Goal: Task Accomplishment & Management: Use online tool/utility

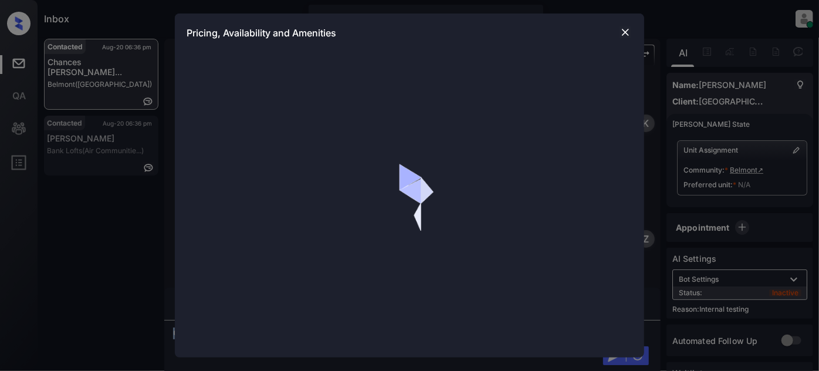
scroll to position [2187, 0]
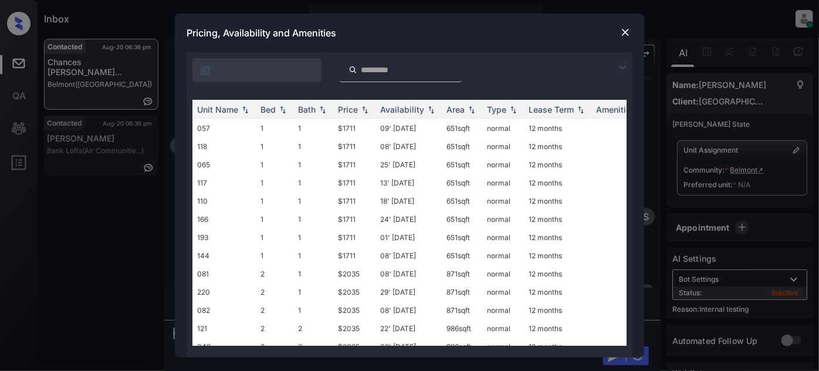
click at [622, 65] on img at bounding box center [622, 67] width 14 height 14
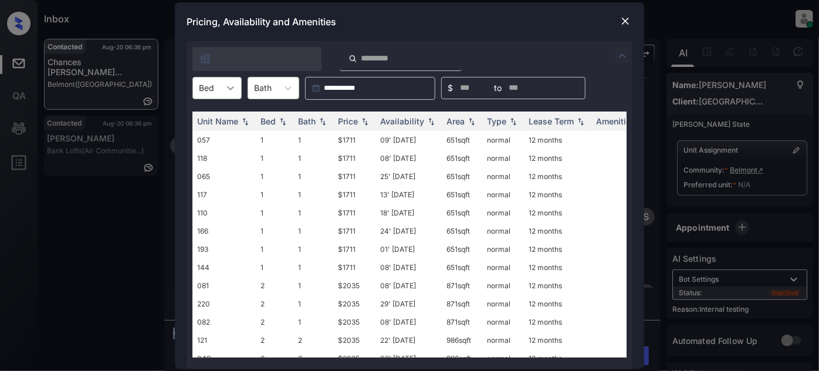
click at [233, 91] on icon at bounding box center [231, 88] width 12 height 12
click at [217, 121] on div "1" at bounding box center [216, 116] width 49 height 21
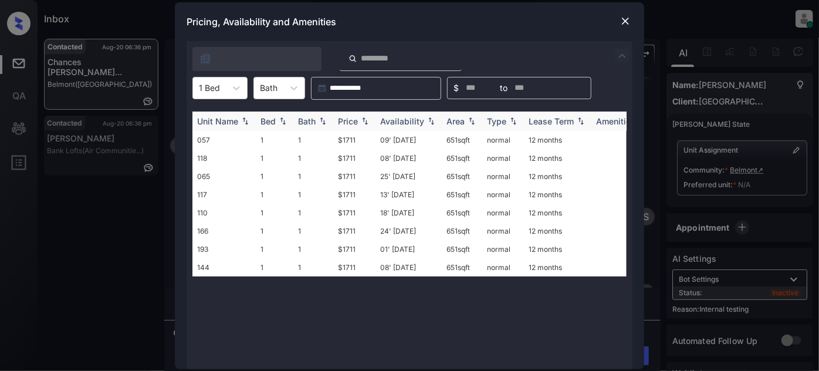
click at [356, 119] on div "Price" at bounding box center [348, 121] width 20 height 10
click at [402, 140] on td "09' Jun 25" at bounding box center [408, 140] width 66 height 18
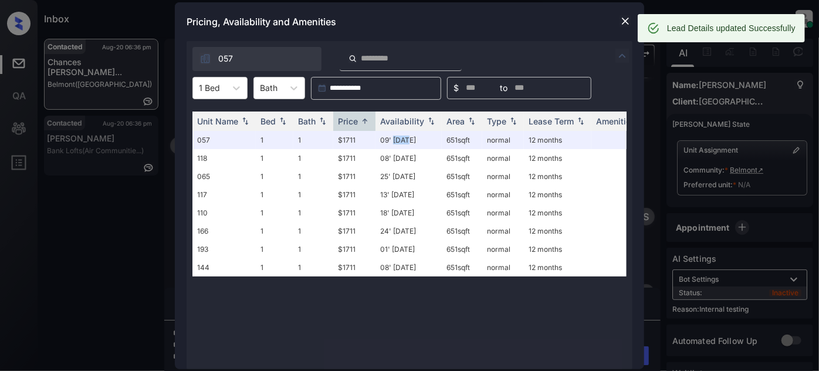
click at [620, 23] on img at bounding box center [625, 21] width 12 height 12
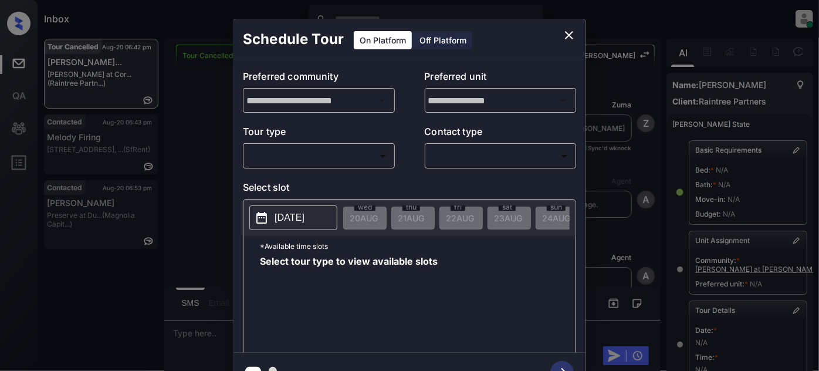
scroll to position [211, 0]
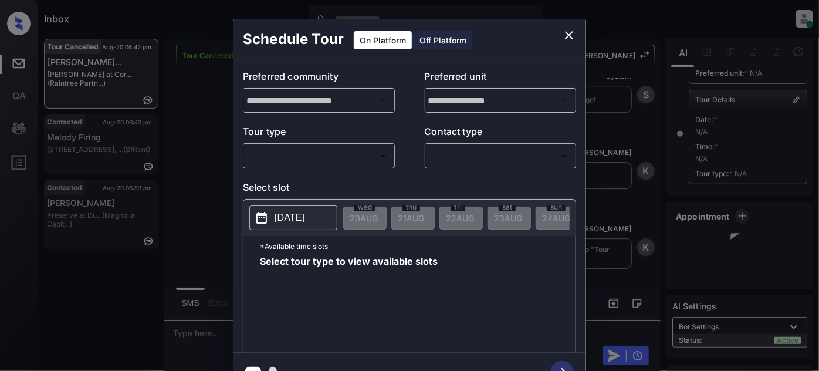
click at [320, 151] on body "Inbox Juan Carlos Manantan Online Set yourself offline Set yourself on break Pr…" at bounding box center [409, 185] width 819 height 371
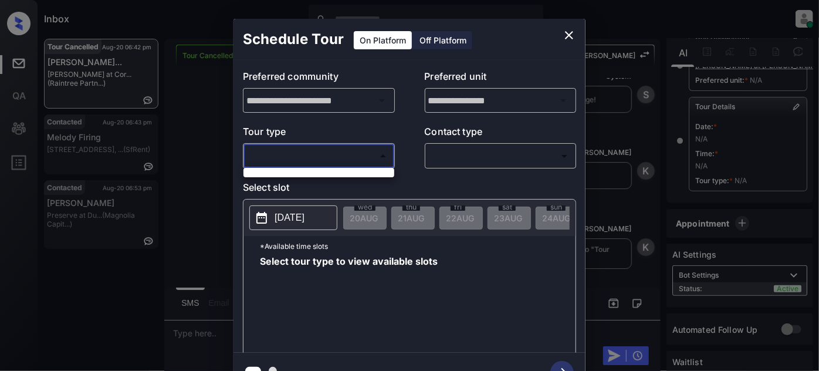
click at [308, 175] on div at bounding box center [318, 172] width 151 height 9
drag, startPoint x: 571, startPoint y: 34, endPoint x: 556, endPoint y: 34, distance: 14.7
click at [571, 34] on div at bounding box center [409, 185] width 819 height 371
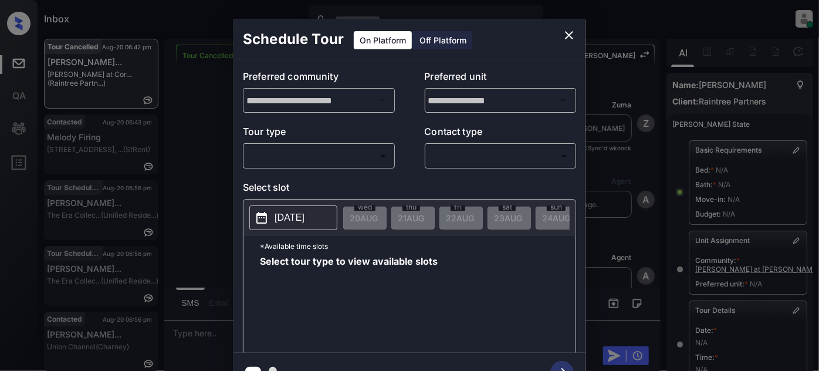
scroll to position [211, 0]
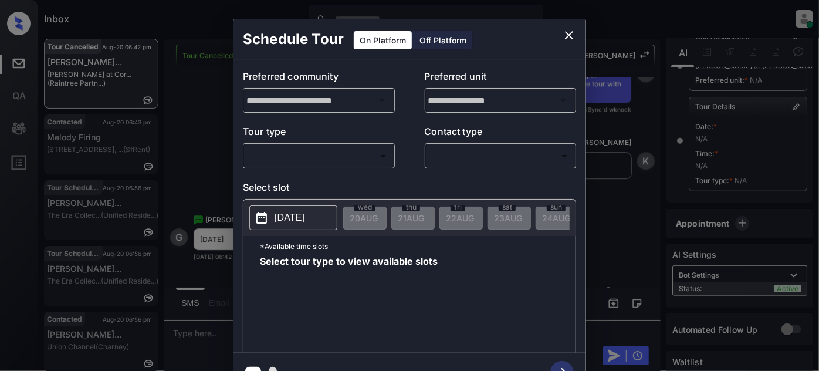
click at [361, 152] on body "Inbox Juan Carlos Manantan Online Set yourself offline Set yourself on break Pr…" at bounding box center [409, 185] width 819 height 371
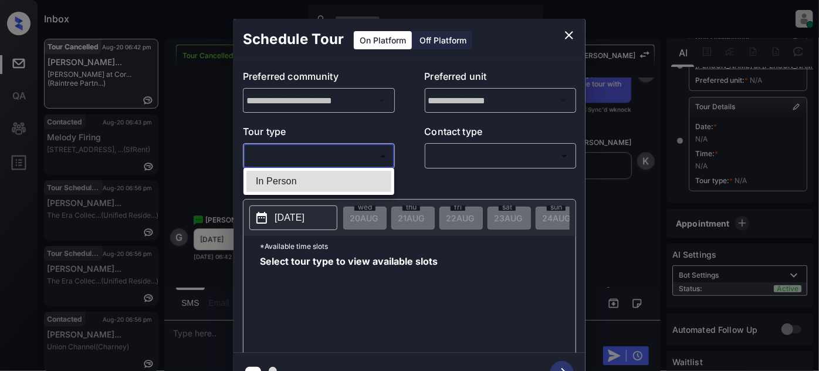
click at [337, 175] on li "In Person" at bounding box center [318, 181] width 145 height 21
type input "********"
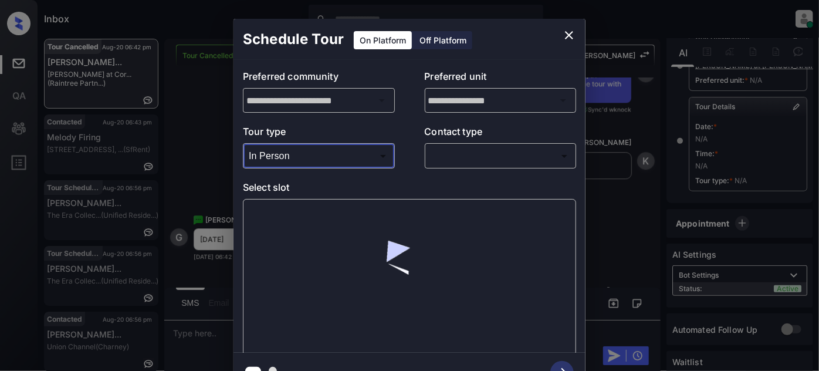
click at [503, 154] on body "Inbox Juan Carlos Manantan Online Set yourself offline Set yourself on break Pr…" at bounding box center [409, 185] width 819 height 371
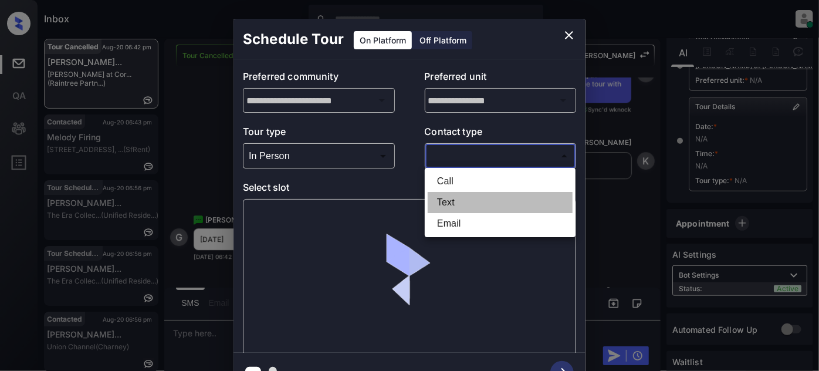
click at [475, 201] on li "Text" at bounding box center [499, 202] width 145 height 21
type input "****"
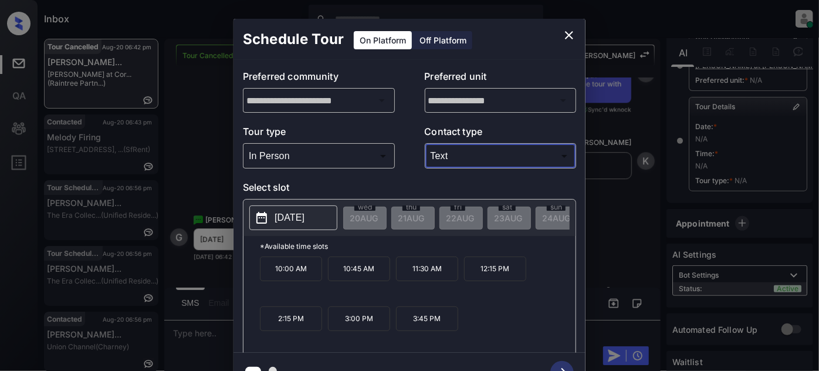
click at [286, 213] on p "2025-08-28" at bounding box center [289, 218] width 30 height 14
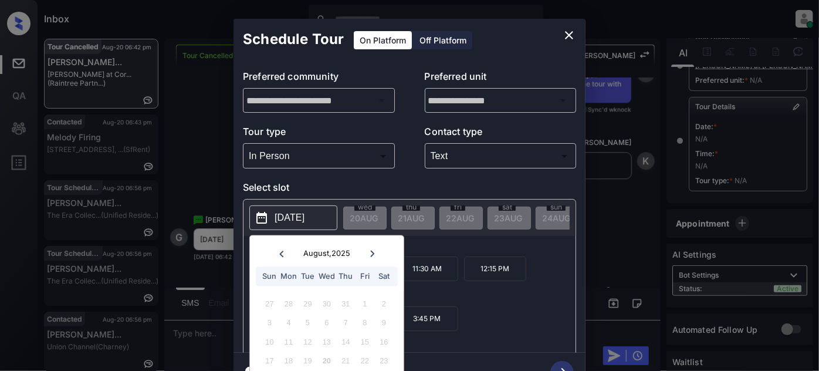
click at [372, 253] on icon at bounding box center [372, 253] width 4 height 6
click at [284, 256] on icon at bounding box center [280, 253] width 7 height 7
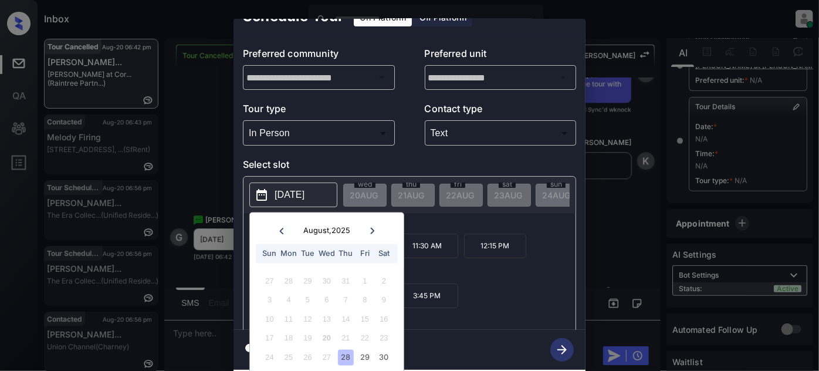
scroll to position [0, 0]
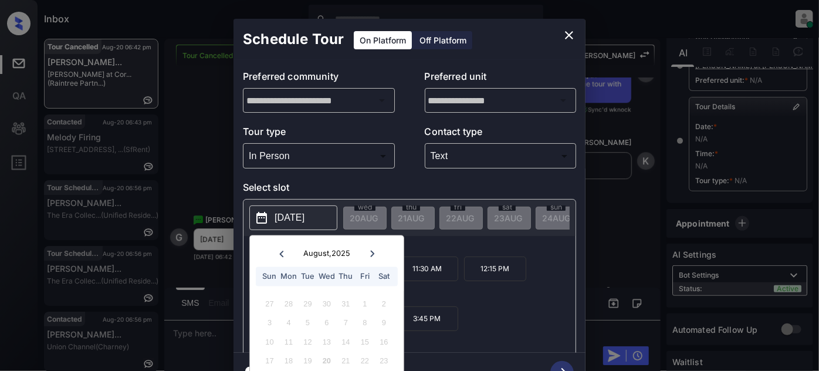
click at [623, 77] on div "**********" at bounding box center [409, 205] width 819 height 411
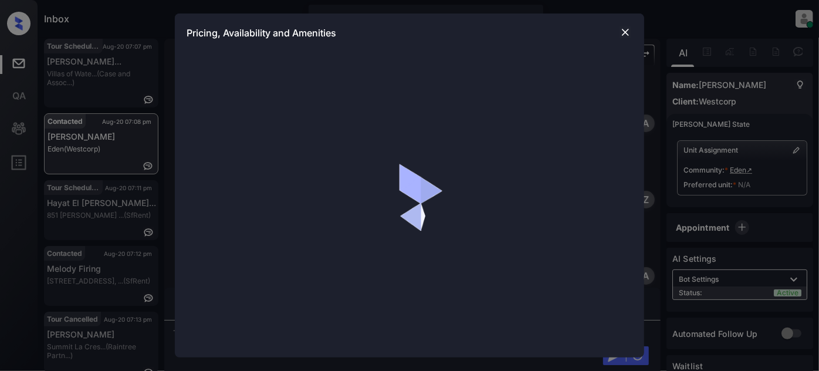
scroll to position [374, 0]
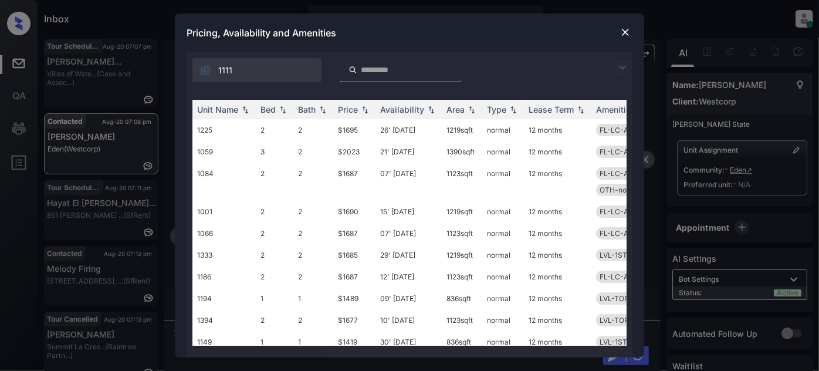
drag, startPoint x: 626, startPoint y: 63, endPoint x: 482, endPoint y: 73, distance: 144.6
click at [626, 63] on img at bounding box center [622, 67] width 14 height 14
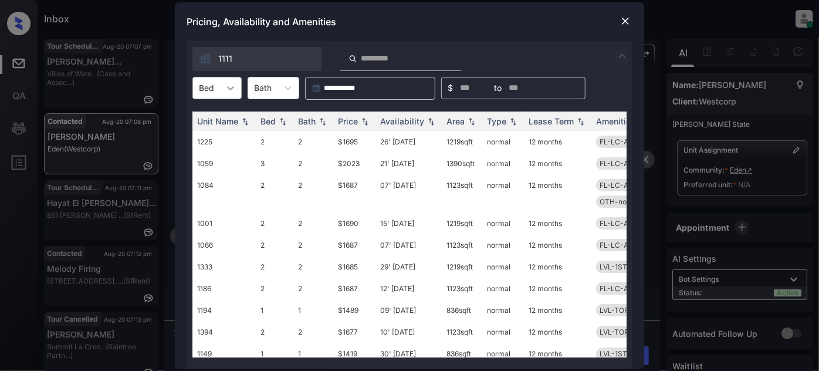
click at [220, 90] on div at bounding box center [230, 87] width 21 height 21
click at [212, 135] on div "2" at bounding box center [216, 137] width 49 height 21
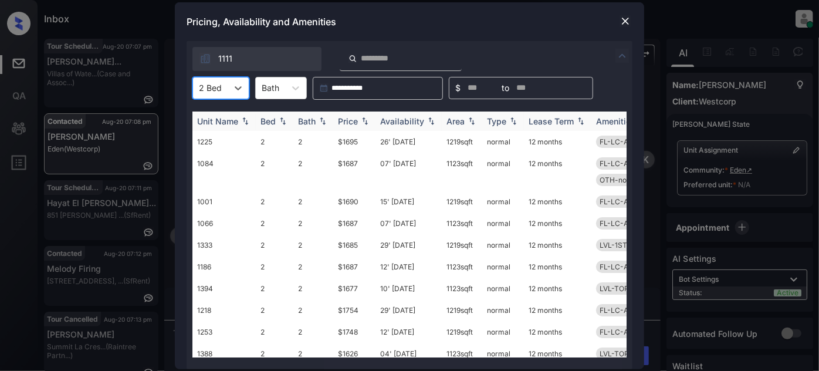
click at [357, 121] on div "Price" at bounding box center [348, 121] width 20 height 10
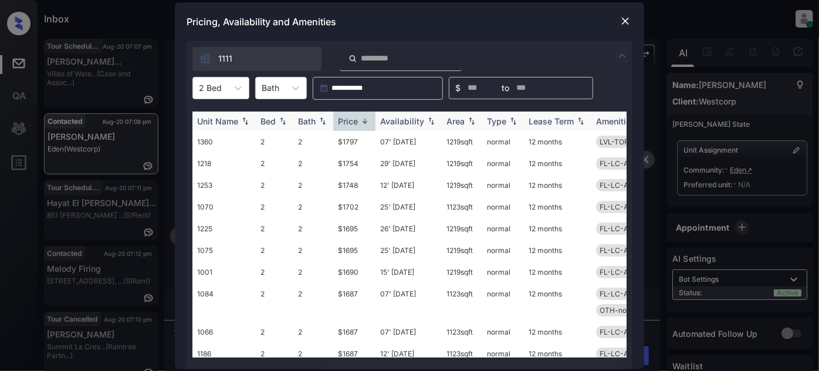
click at [357, 121] on div "Price" at bounding box center [348, 121] width 20 height 10
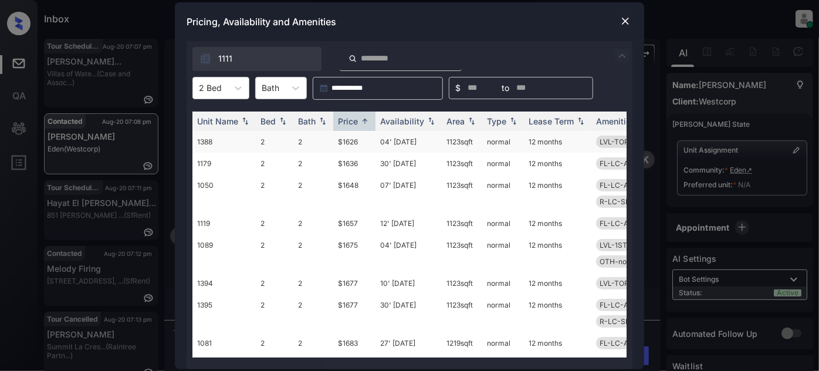
click at [417, 145] on td "04' Aug 25" at bounding box center [408, 142] width 66 height 22
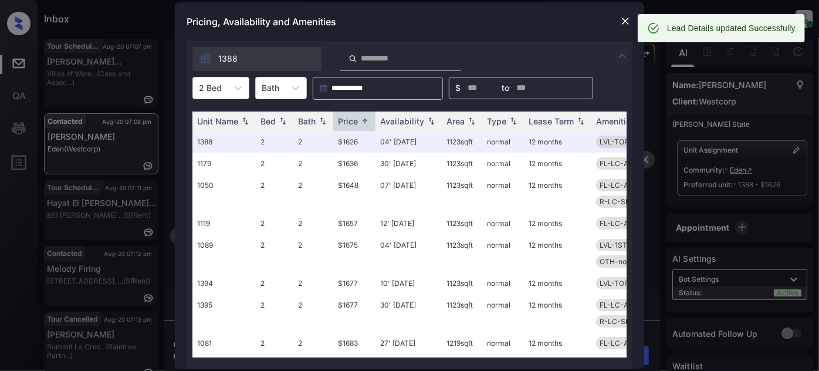
click at [629, 18] on img at bounding box center [625, 21] width 12 height 12
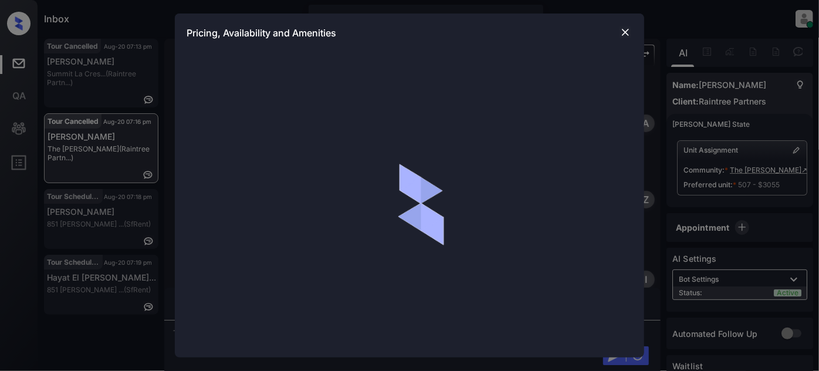
scroll to position [1760, 0]
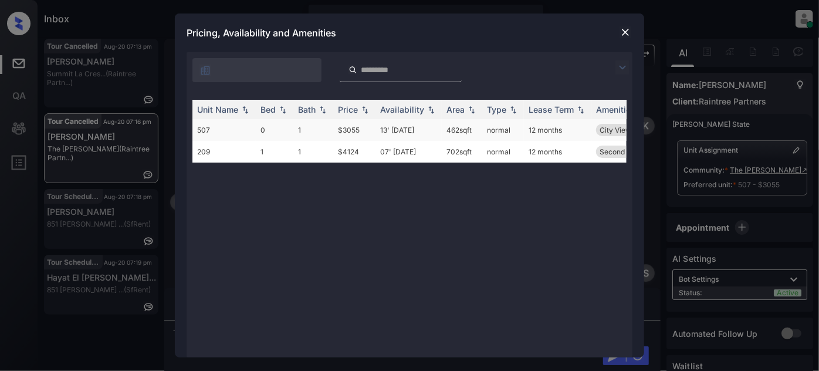
click at [399, 134] on td "13' [DATE]" at bounding box center [408, 130] width 66 height 22
click at [399, 134] on td "13' Sep 25" at bounding box center [408, 130] width 66 height 22
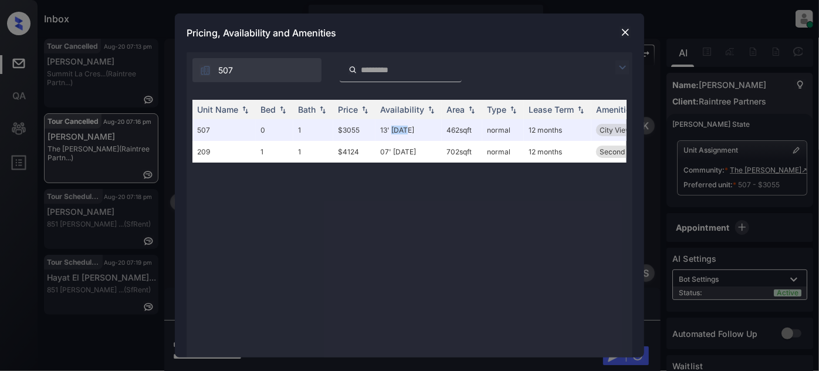
click at [627, 28] on img at bounding box center [625, 32] width 12 height 12
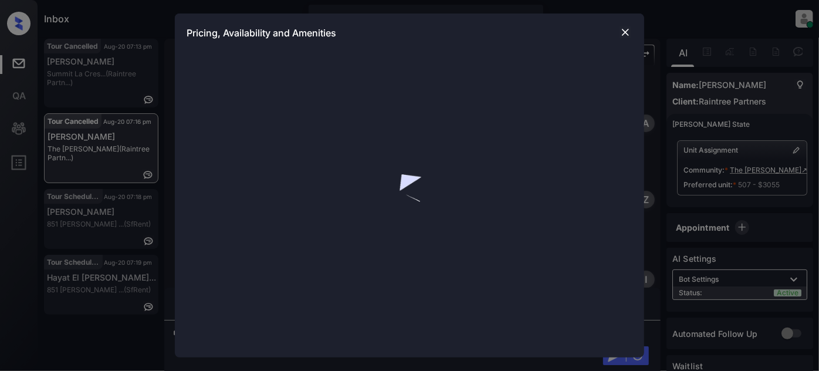
scroll to position [1760, 0]
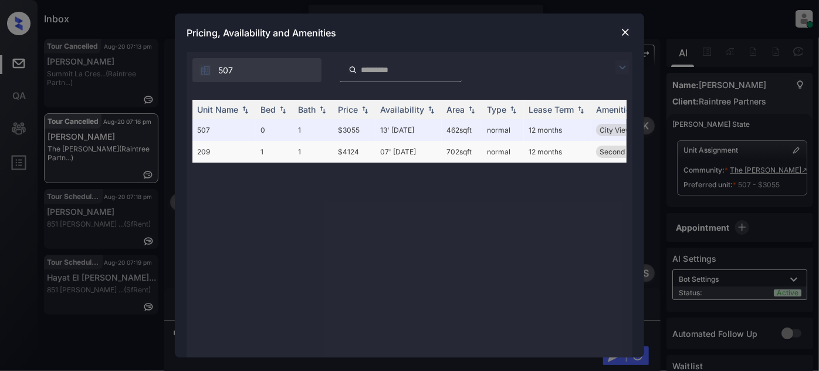
click at [404, 152] on td "07' [DATE]" at bounding box center [408, 152] width 66 height 22
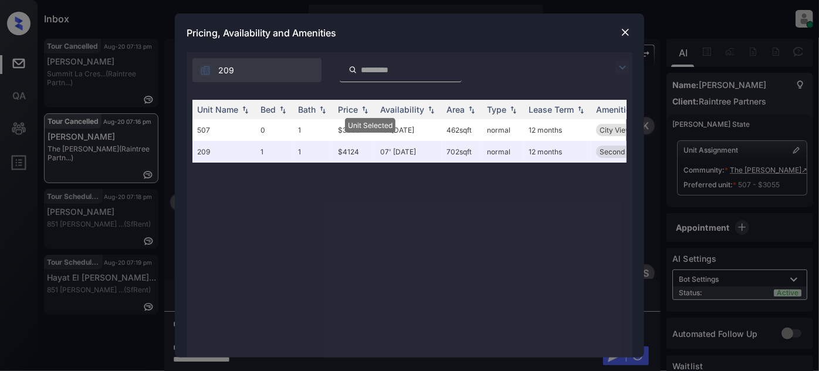
click at [632, 37] on div at bounding box center [625, 32] width 14 height 14
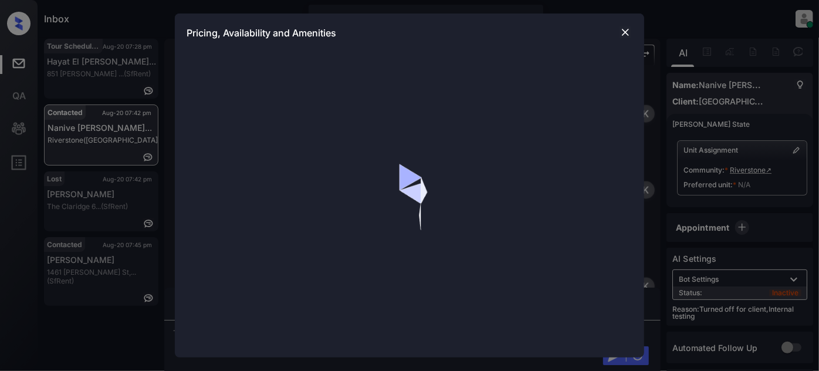
scroll to position [26, 0]
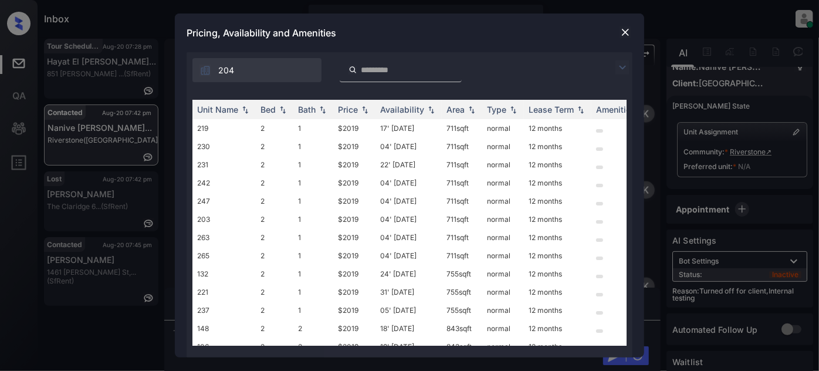
click at [624, 62] on img at bounding box center [622, 67] width 14 height 14
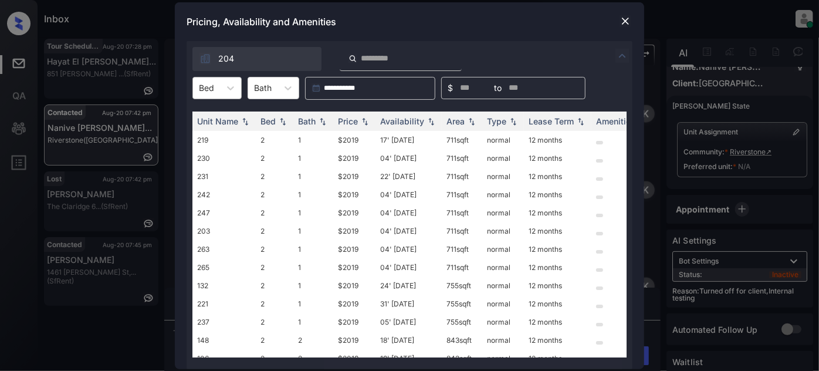
click at [216, 79] on div "Bed" at bounding box center [206, 87] width 27 height 17
click at [213, 117] on div "2" at bounding box center [216, 116] width 49 height 21
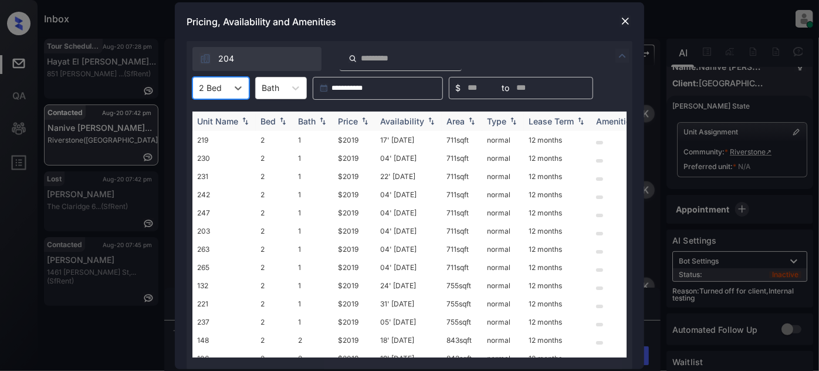
click at [366, 124] on img at bounding box center [365, 121] width 12 height 8
click at [365, 126] on th "Price" at bounding box center [354, 120] width 42 height 19
click at [400, 142] on td "17' Aug 25" at bounding box center [408, 140] width 66 height 18
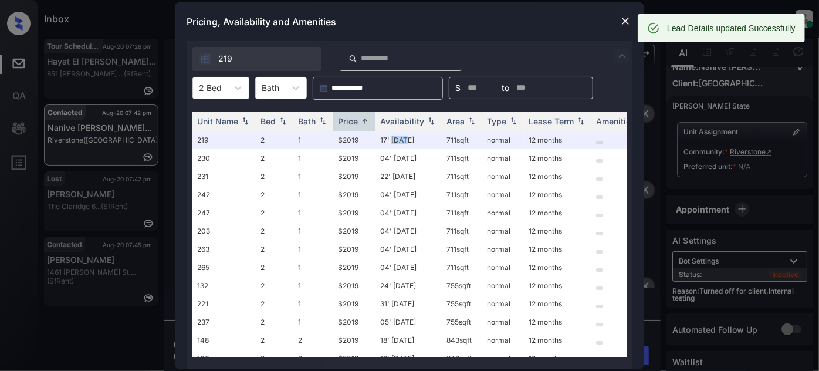
click at [623, 23] on img at bounding box center [625, 21] width 12 height 12
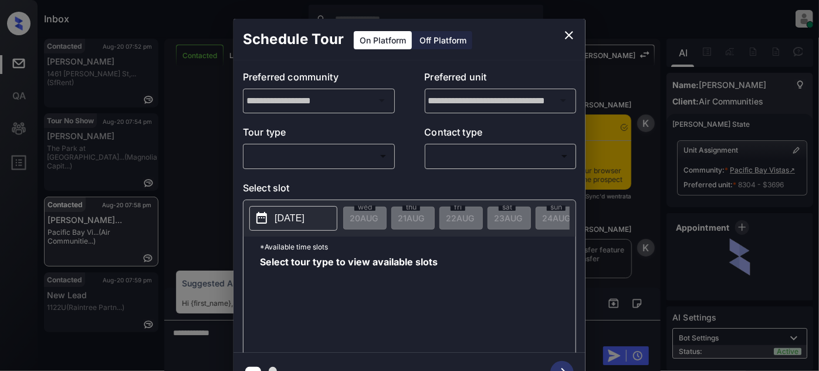
scroll to position [776, 0]
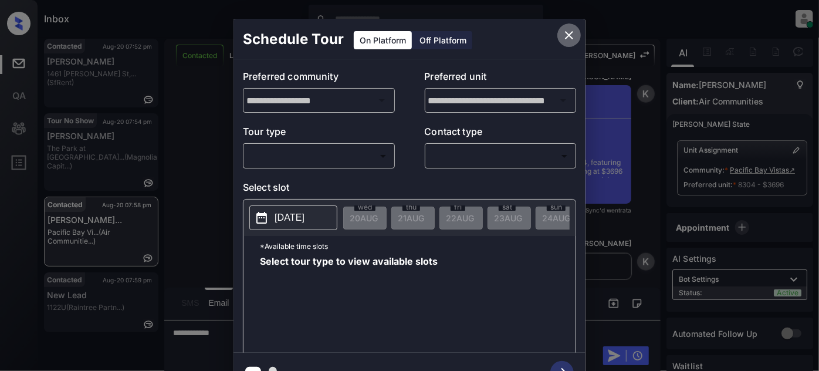
click at [571, 35] on icon "close" at bounding box center [569, 35] width 14 height 14
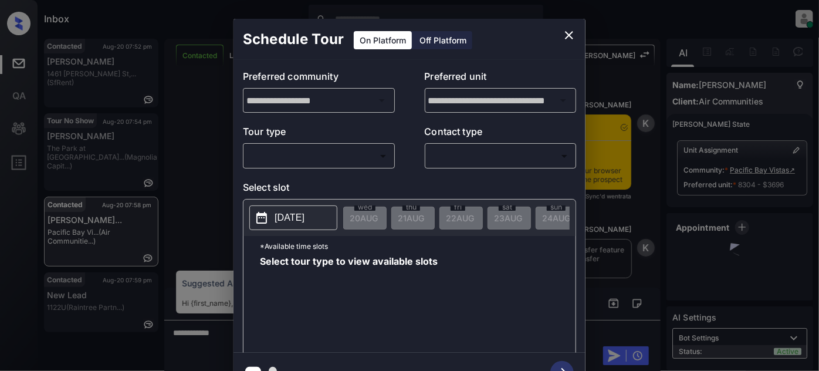
scroll to position [1043, 0]
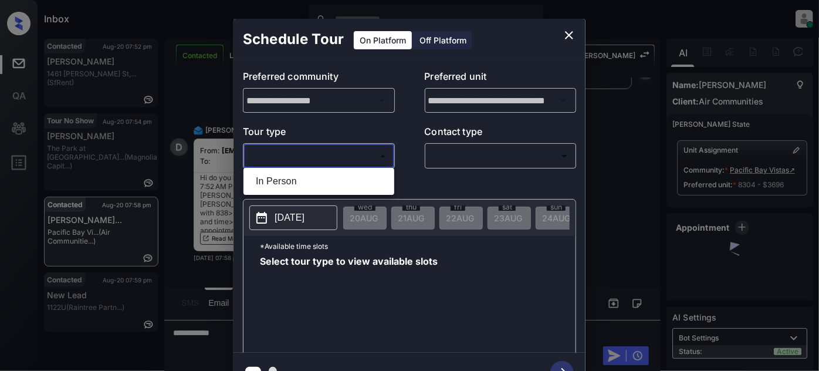
click at [343, 151] on body "Inbox [PERSON_NAME] Online Set yourself offline Set yourself on break Profile S…" at bounding box center [409, 185] width 819 height 371
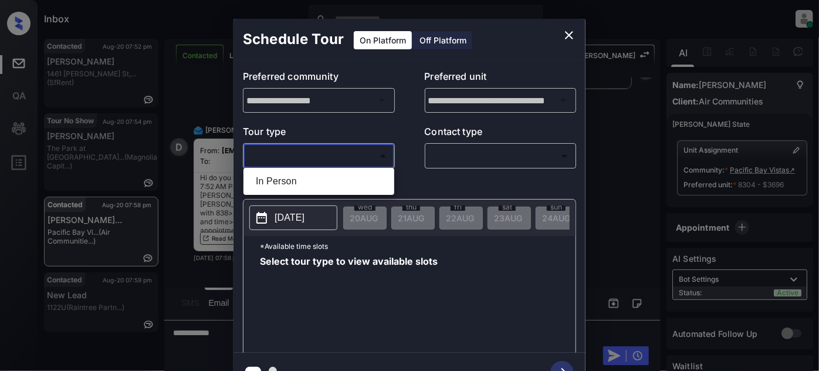
click at [298, 179] on li "In Person" at bounding box center [318, 181] width 145 height 21
type input "********"
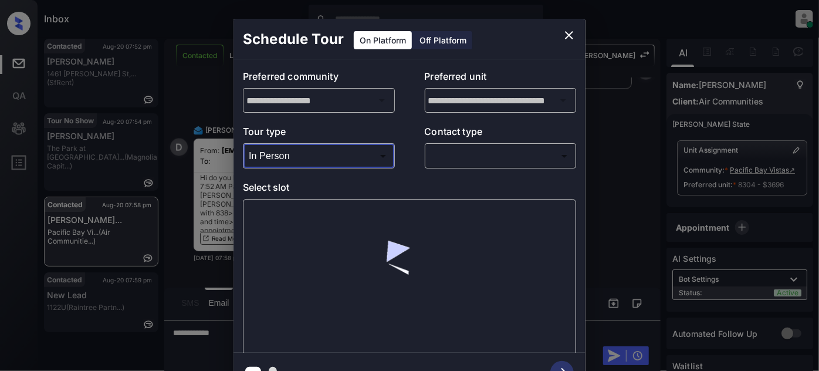
click at [460, 161] on body "Inbox Juan Carlos Manantan Online Set yourself offline Set yourself on break Pr…" at bounding box center [409, 185] width 819 height 371
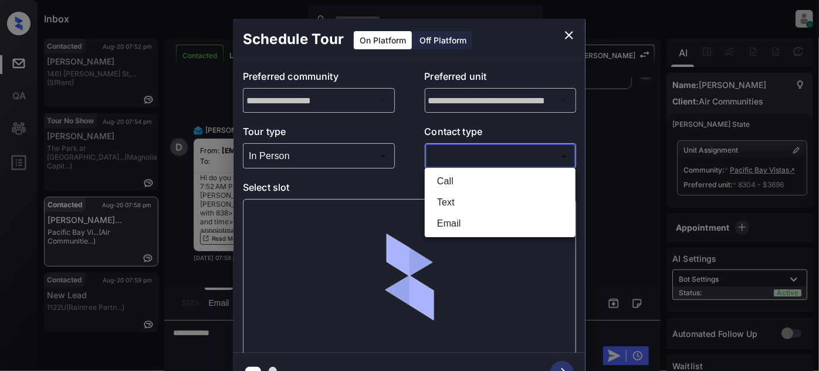
click at [438, 206] on li "Text" at bounding box center [499, 202] width 145 height 21
type input "****"
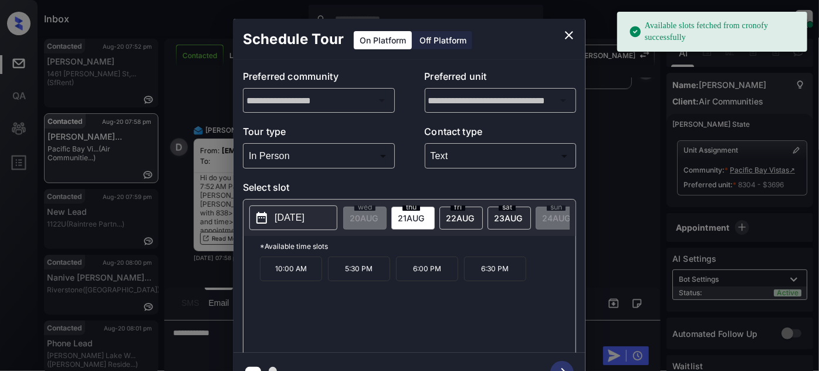
click at [378, 217] on span "22 AUG" at bounding box center [363, 218] width 28 height 10
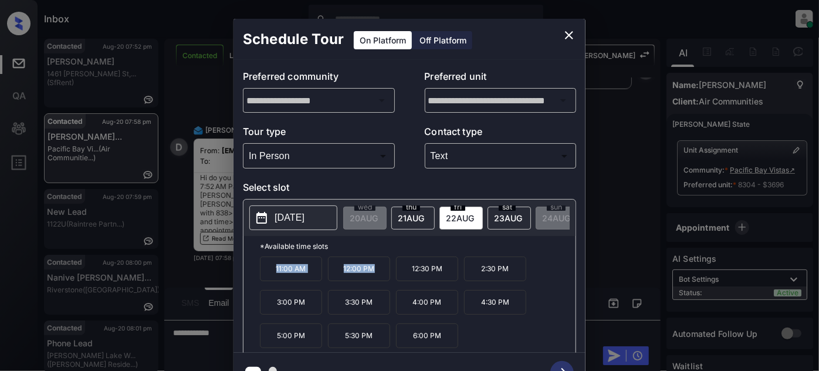
drag, startPoint x: 264, startPoint y: 278, endPoint x: 391, endPoint y: 283, distance: 126.7
click at [391, 283] on div "11:00 AM 12:00 PM 12:30 PM 2:30 PM 3:00 PM 3:30 PM 4:00 PM 4:30 PM 5:00 PM 5:30…" at bounding box center [417, 303] width 315 height 94
copy div "11:00 AM 12:00 PM"
click at [569, 35] on icon "close" at bounding box center [569, 35] width 8 height 8
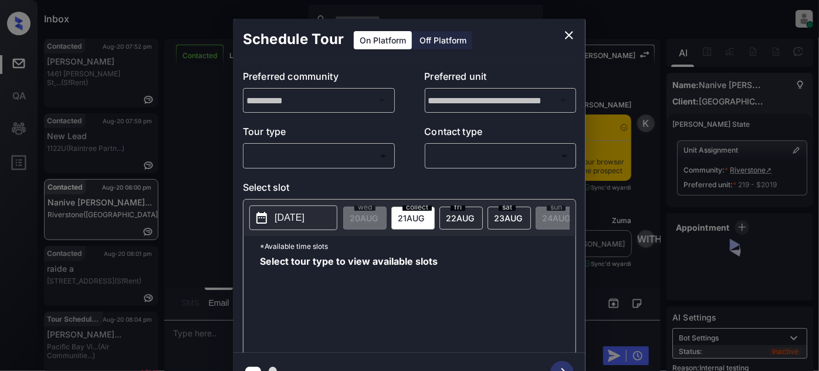
scroll to position [3237, 0]
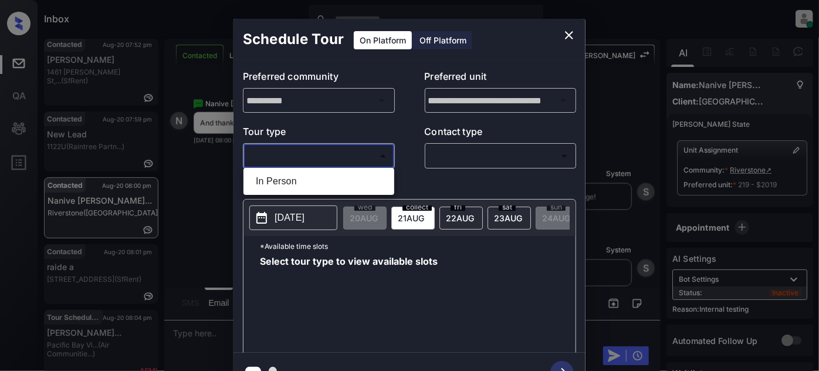
click at [348, 159] on body "Inbox [PERSON_NAME] Online Set yourself offline Set yourself on break Profile S…" at bounding box center [409, 185] width 819 height 371
click at [317, 175] on li "In Person" at bounding box center [318, 181] width 145 height 21
type input "********"
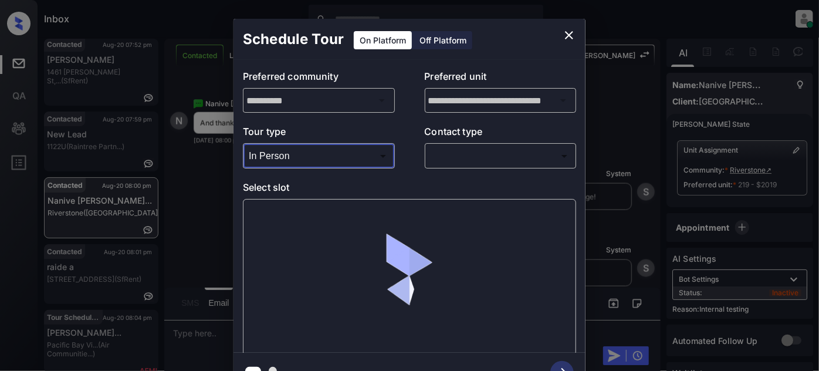
click at [452, 158] on body "Inbox [PERSON_NAME] Online Set yourself offline Set yourself on break Profile S…" at bounding box center [409, 185] width 819 height 371
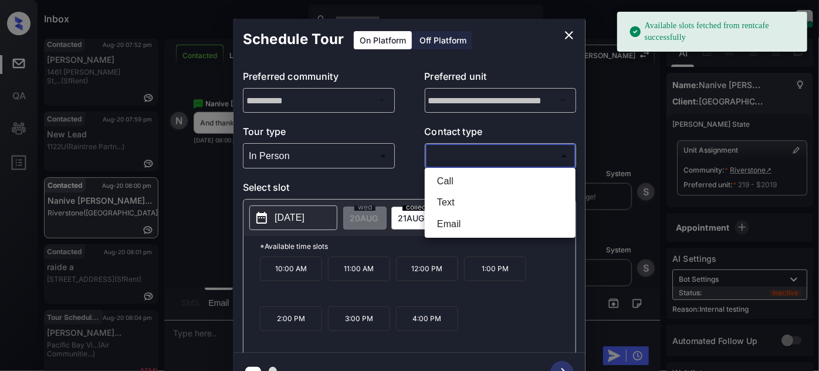
click at [452, 203] on li "Text" at bounding box center [499, 202] width 145 height 21
type input "****"
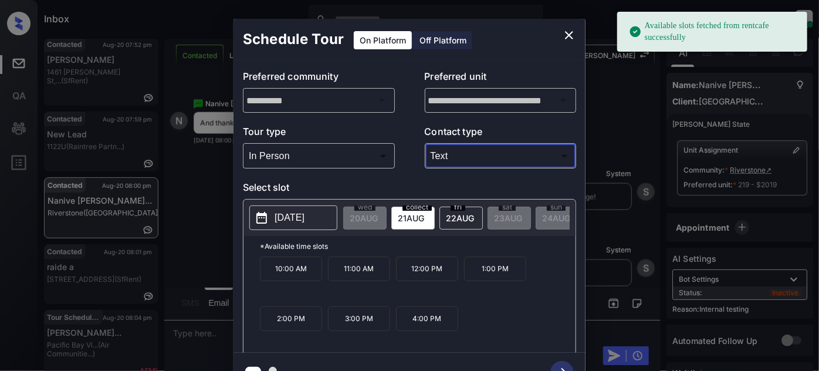
click at [298, 281] on p "10:00 AM" at bounding box center [291, 268] width 62 height 25
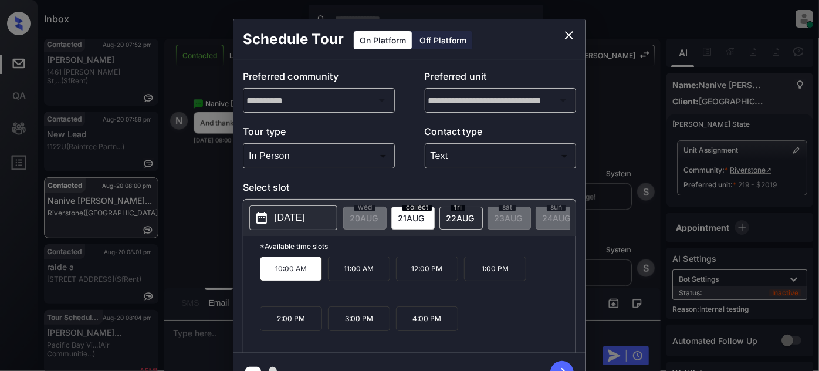
click at [557, 364] on icon "button" at bounding box center [561, 372] width 23 height 23
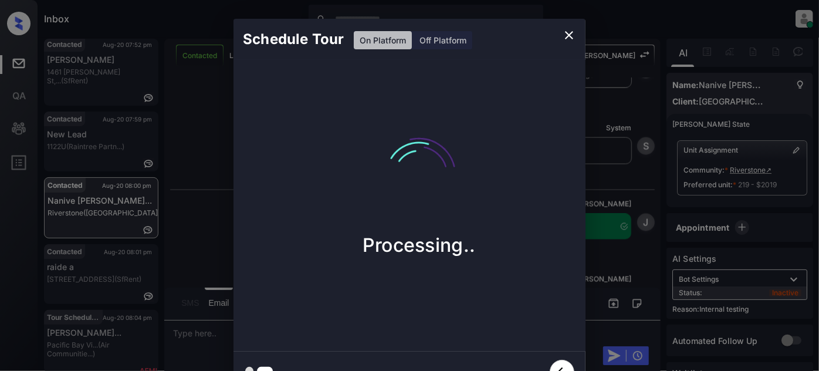
scroll to position [3390, 0]
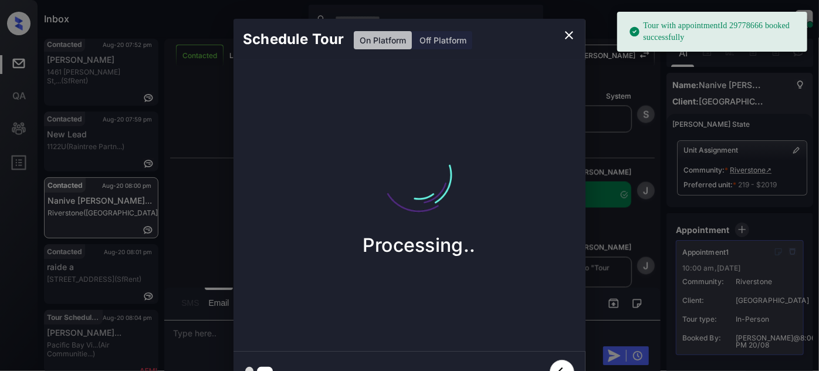
click at [569, 38] on icon "close" at bounding box center [569, 35] width 14 height 14
